Goal: Answer question/provide support: Share knowledge or assist other users

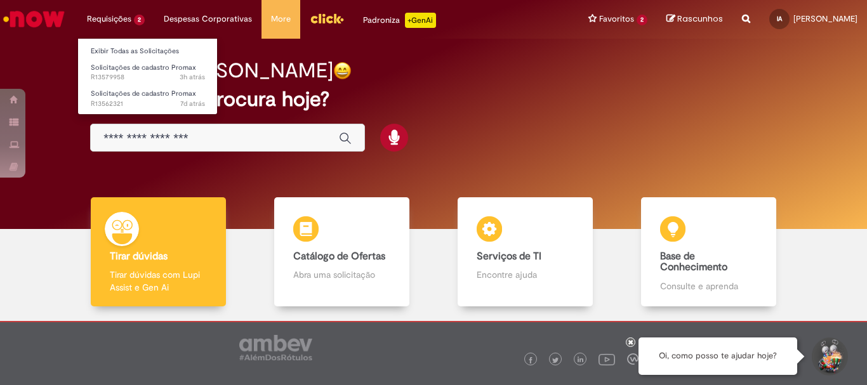
click at [117, 22] on li "Requisições 2 Exibir Todas as Solicitações Solicitações de cadastro Promax 3h a…" at bounding box center [115, 19] width 77 height 38
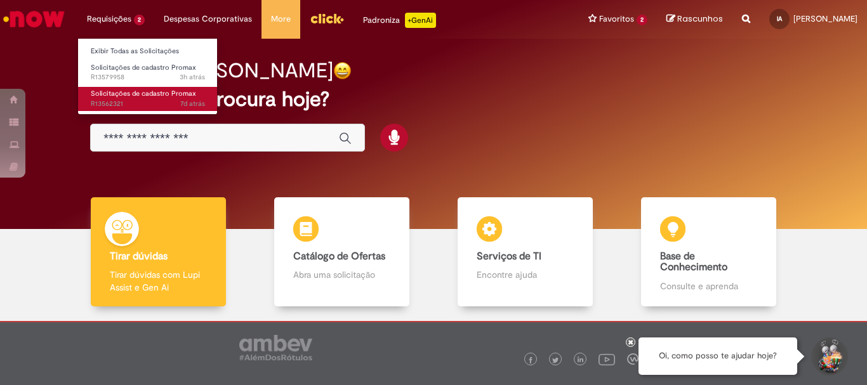
click at [122, 97] on span "Solicitações de cadastro Promax" at bounding box center [143, 94] width 105 height 10
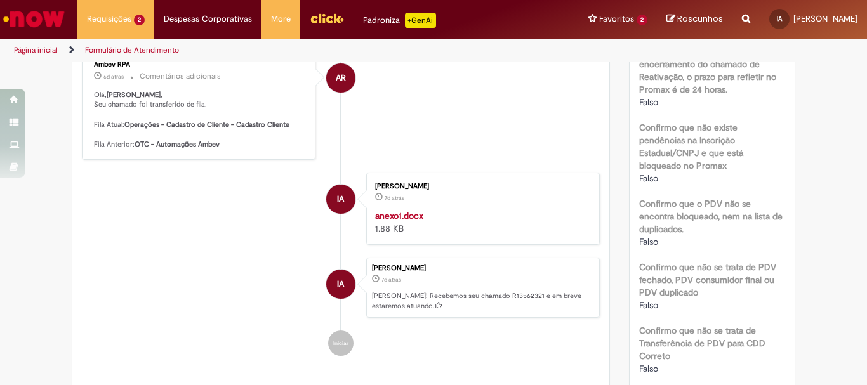
scroll to position [254, 0]
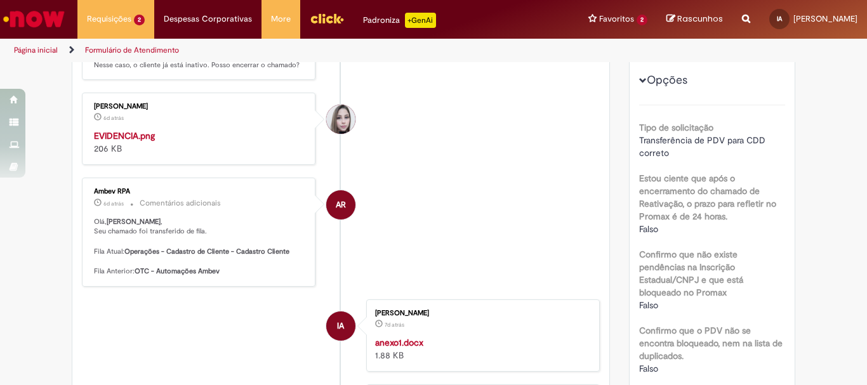
click at [639, 79] on span "Opções para R13562321" at bounding box center [643, 81] width 8 height 8
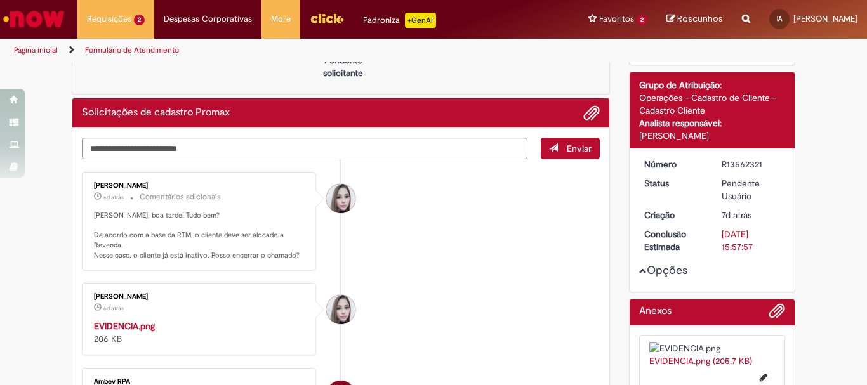
scroll to position [191, 0]
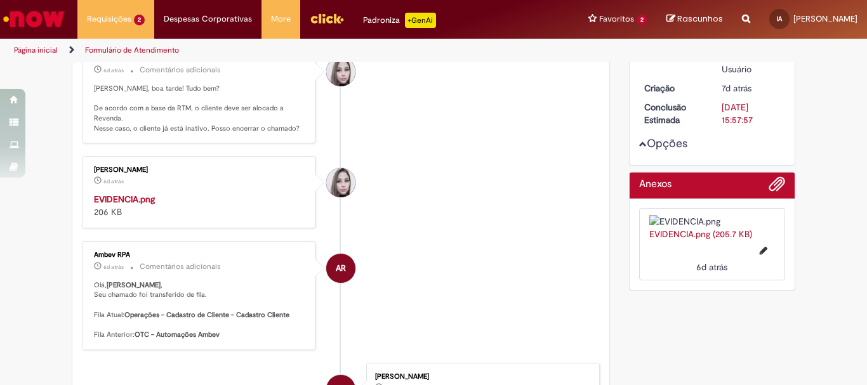
click at [639, 145] on span "Opções para R13562321" at bounding box center [643, 144] width 8 height 8
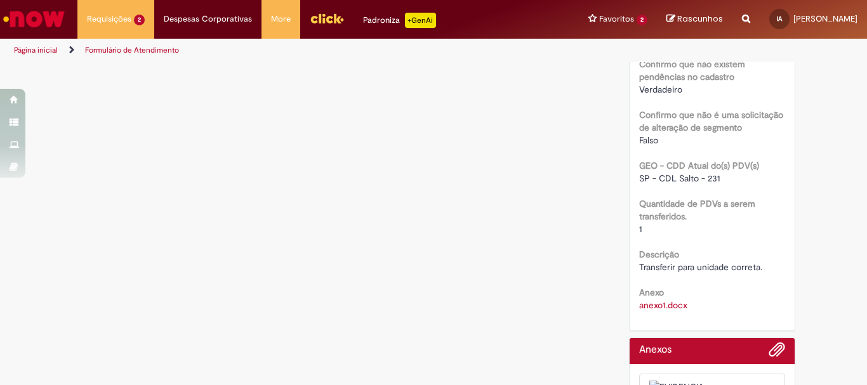
scroll to position [635, 0]
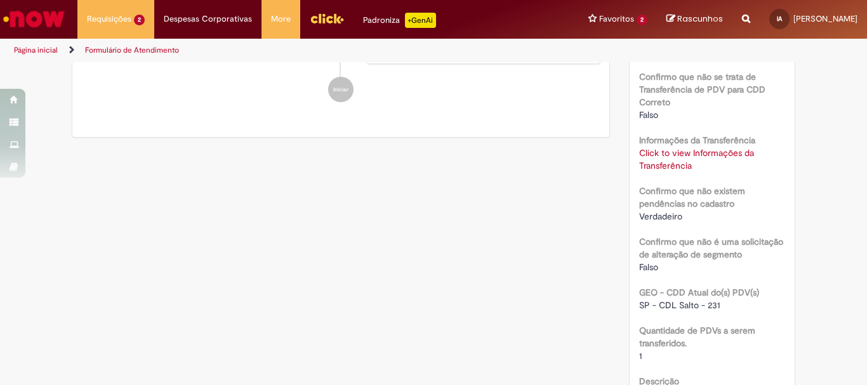
click at [671, 149] on link "Click to view Informações da Transferência" at bounding box center [696, 159] width 115 height 24
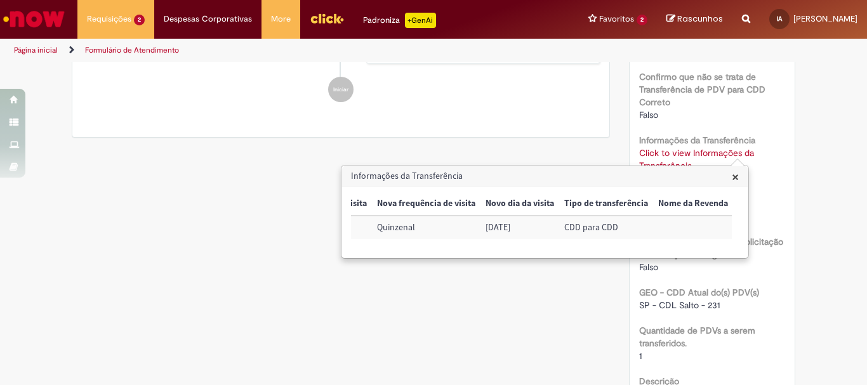
scroll to position [0, 0]
click at [737, 176] on span "×" at bounding box center [735, 176] width 7 height 17
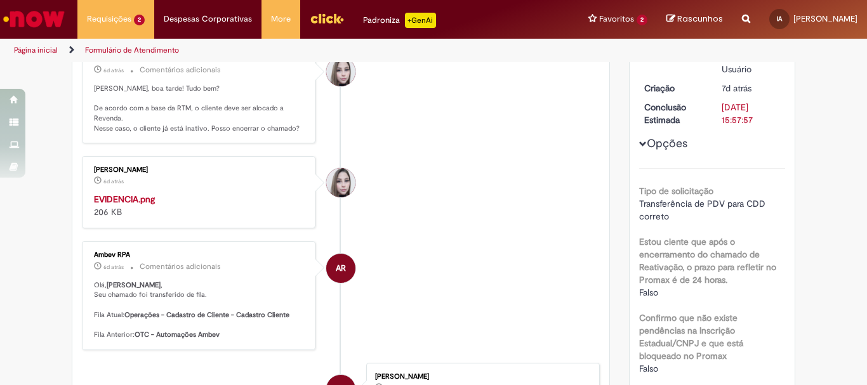
scroll to position [254, 0]
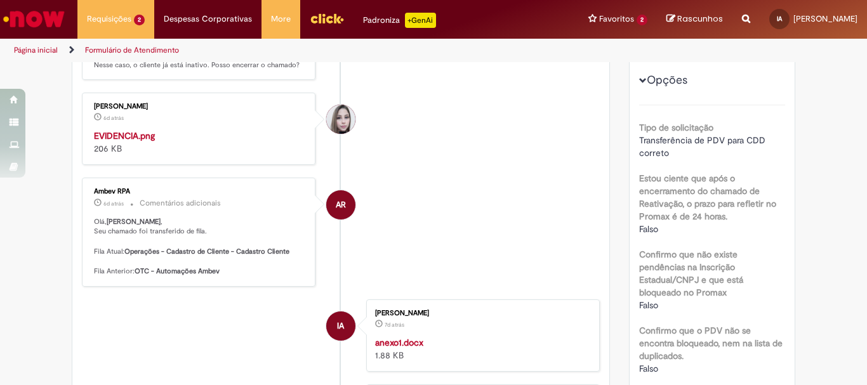
click at [154, 129] on img "Histórico de tíquete" at bounding box center [199, 129] width 211 height 0
click at [18, 232] on div "Verificar Código de Barras Aguardando Aprovação Aguardando atendimento Em Atend…" at bounding box center [433, 389] width 867 height 1161
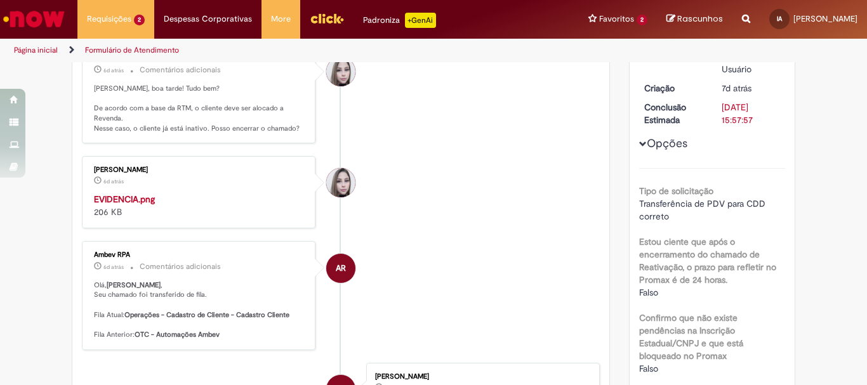
scroll to position [128, 0]
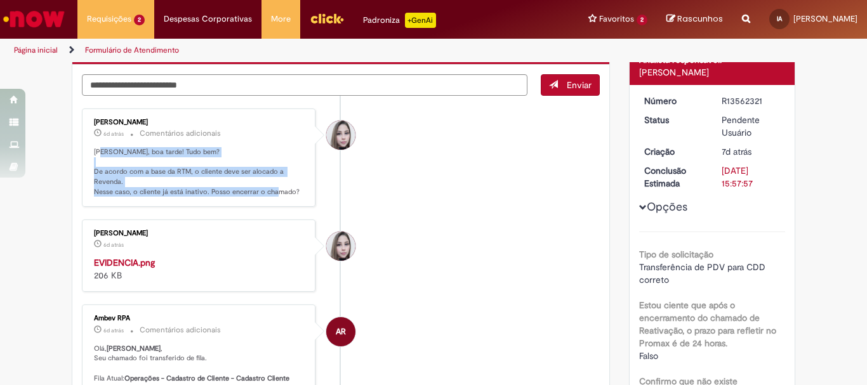
drag, startPoint x: 96, startPoint y: 150, endPoint x: 292, endPoint y: 193, distance: 200.7
click at [292, 193] on p "[PERSON_NAME], boa tarde! Tudo bem? De acordo com a base da RTM, o cliente deve…" at bounding box center [199, 172] width 211 height 50
click at [226, 190] on p "[PERSON_NAME], boa tarde! Tudo bem? De acordo com a base da RTM, o cliente deve…" at bounding box center [199, 172] width 211 height 50
click at [151, 190] on p "[PERSON_NAME], boa tarde! Tudo bem? De acordo com a base da RTM, o cliente deve…" at bounding box center [199, 172] width 211 height 50
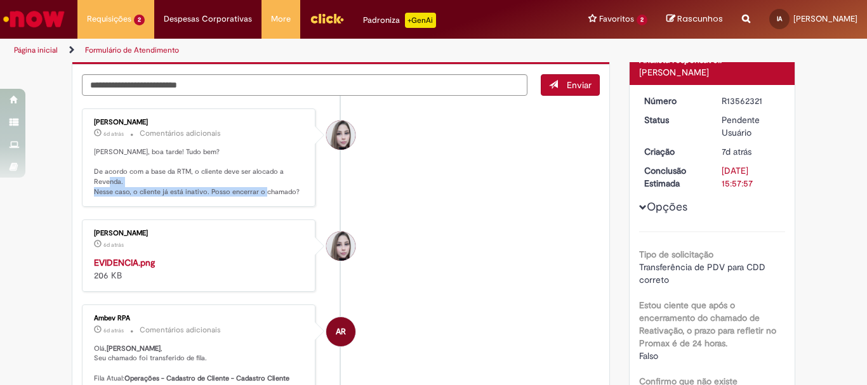
drag, startPoint x: 84, startPoint y: 192, endPoint x: 281, endPoint y: 207, distance: 197.9
click at [280, 206] on div "[PERSON_NAME] 6d atrás 6 dias atrás Comentários adicionais [PERSON_NAME], boa t…" at bounding box center [198, 157] width 233 height 99
click at [287, 200] on div "[PERSON_NAME] 6d atrás 6 dias atrás Comentários adicionais [PERSON_NAME], boa t…" at bounding box center [199, 157] width 226 height 91
click at [265, 87] on textarea "Digite sua mensagem aqui..." at bounding box center [304, 85] width 445 height 22
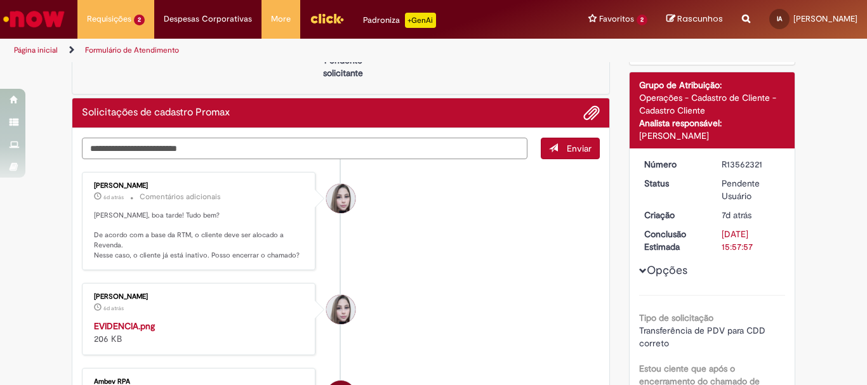
scroll to position [0, 0]
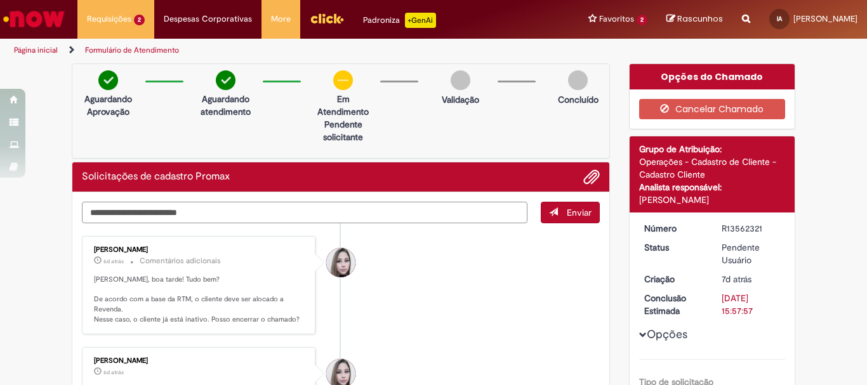
click at [461, 220] on textarea "Digite sua mensagem aqui..." at bounding box center [304, 213] width 445 height 22
type textarea "**********"
click at [546, 217] on span "Enviar" at bounding box center [570, 213] width 58 height 22
click at [414, 299] on li "[PERSON_NAME] 6d atrás 6 dias atrás Comentários adicionais [PERSON_NAME], boa t…" at bounding box center [341, 285] width 518 height 99
click at [557, 209] on span "Enviar" at bounding box center [570, 213] width 58 height 22
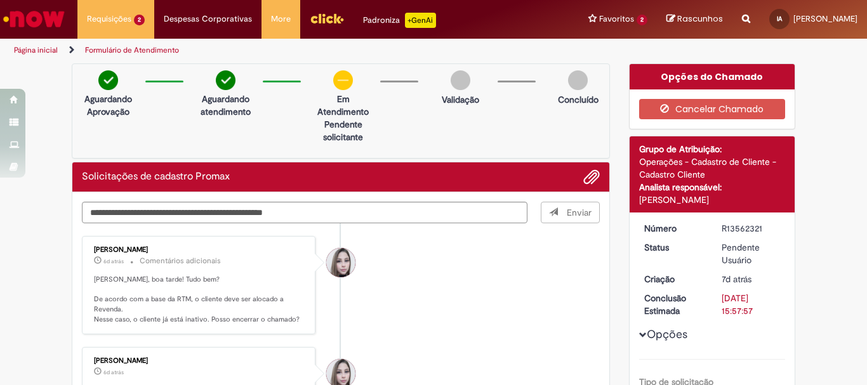
click at [557, 209] on span "Enviar" at bounding box center [570, 213] width 58 height 22
click at [524, 297] on li "[PERSON_NAME] 6d atrás 6 dias atrás Comentários adicionais [PERSON_NAME], boa t…" at bounding box center [341, 285] width 518 height 99
click at [193, 220] on textarea "**********" at bounding box center [304, 213] width 445 height 22
click at [226, 203] on textarea "**********" at bounding box center [304, 213] width 445 height 22
click at [309, 204] on textarea "**********" at bounding box center [304, 213] width 445 height 22
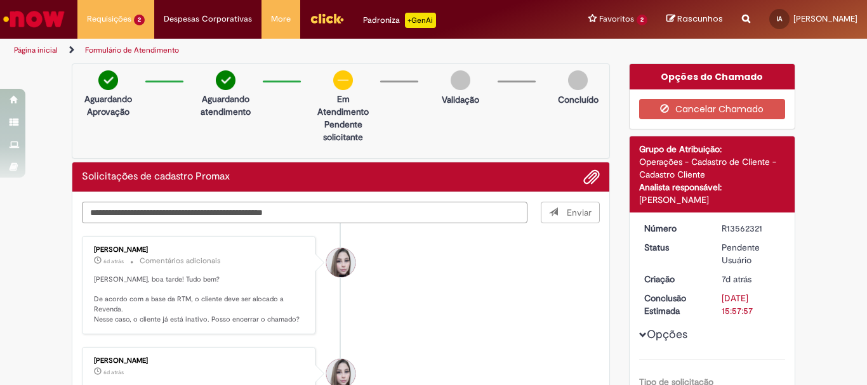
click at [360, 204] on textarea "**********" at bounding box center [304, 213] width 445 height 22
click at [583, 218] on span "Enviar" at bounding box center [570, 213] width 58 height 22
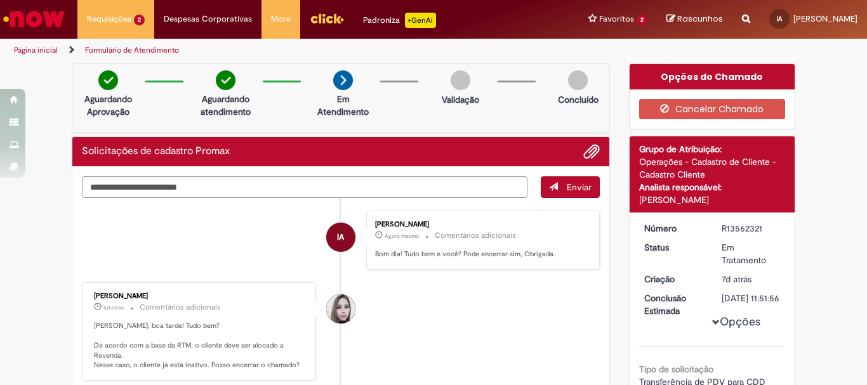
drag, startPoint x: 440, startPoint y: 345, endPoint x: 440, endPoint y: 332, distance: 12.1
click at [440, 344] on li "[PERSON_NAME] 6d atrás 6 dias atrás Comentários adicionais [PERSON_NAME], boa t…" at bounding box center [341, 331] width 518 height 99
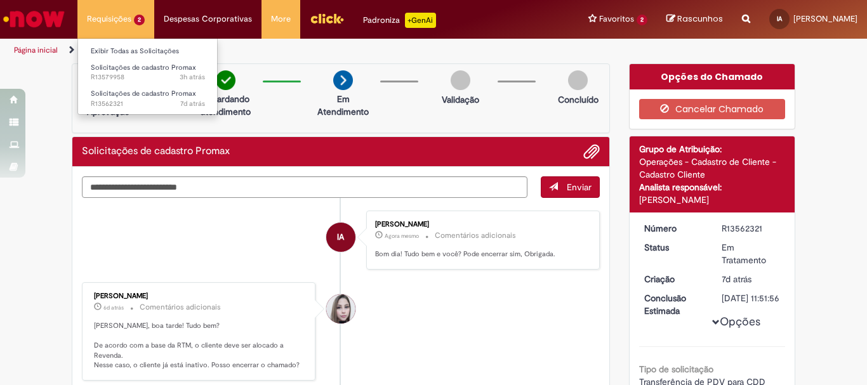
click at [105, 11] on li "Requisições 2 Exibir Todas as Solicitações Solicitações de cadastro Promax 3h a…" at bounding box center [115, 19] width 77 height 38
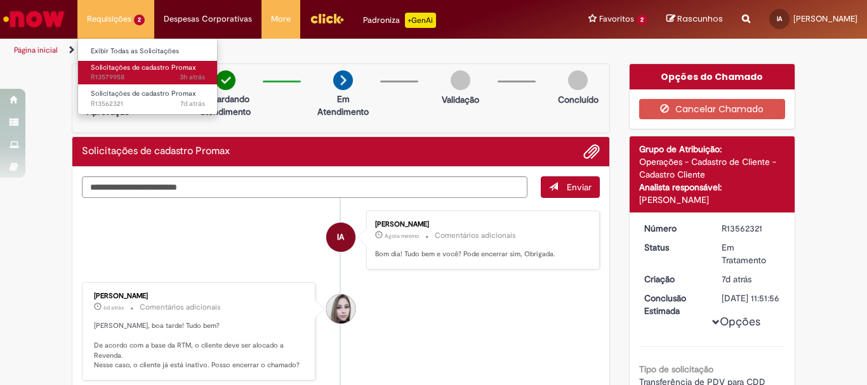
click at [96, 66] on span "Solicitações de cadastro Promax" at bounding box center [143, 68] width 105 height 10
click at [138, 64] on span "Solicitações de cadastro Promax" at bounding box center [143, 68] width 105 height 10
